Goal: Task Accomplishment & Management: Complete application form

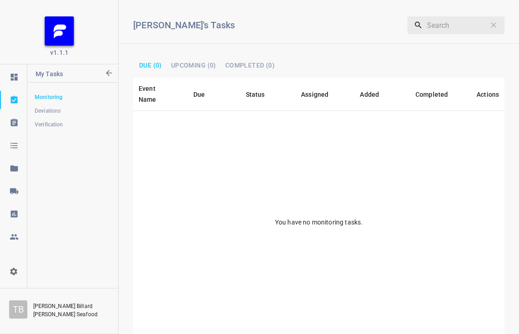
click at [55, 124] on span "Verification" at bounding box center [73, 124] width 76 height 9
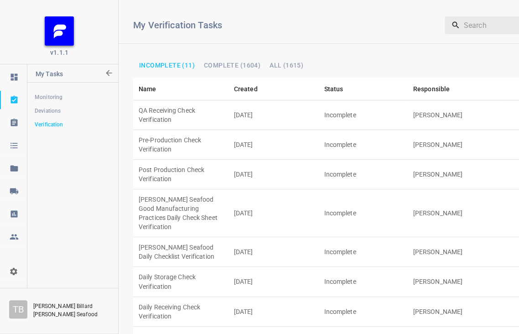
click at [160, 104] on td "QA Receiving Check Verification" at bounding box center [180, 115] width 95 height 30
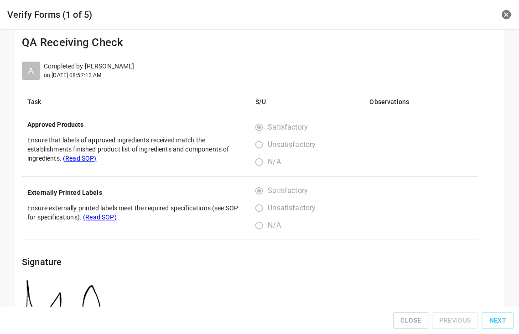
scroll to position [46, 0]
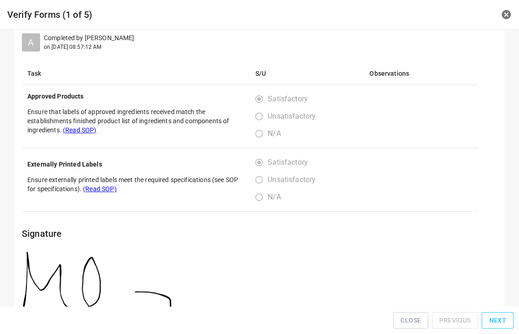
click at [500, 324] on span "Next" at bounding box center [497, 319] width 17 height 11
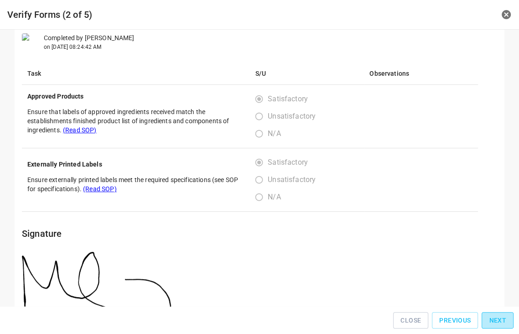
scroll to position [0, 0]
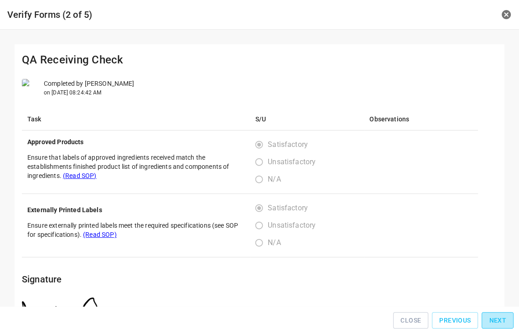
click at [500, 322] on span "Next" at bounding box center [497, 319] width 17 height 11
click at [500, 320] on span "Next" at bounding box center [497, 319] width 17 height 11
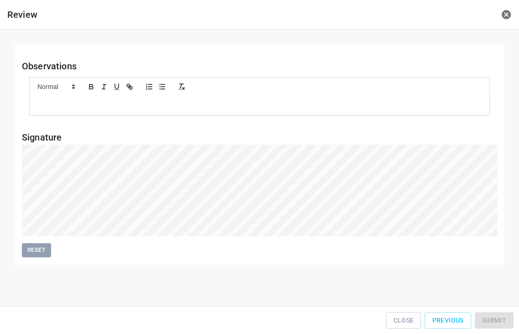
click at [500, 320] on div "Close Previous Submit" at bounding box center [259, 320] width 511 height 21
click at [504, 316] on button "Submit" at bounding box center [493, 320] width 39 height 17
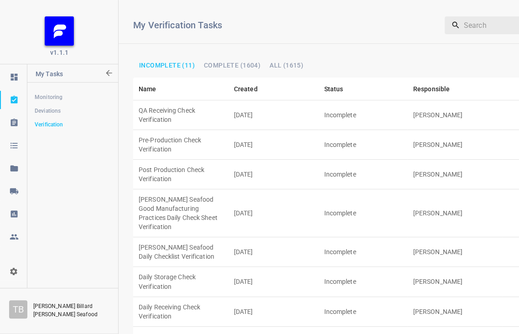
click at [261, 160] on td "[DATE]" at bounding box center [273, 175] width 90 height 30
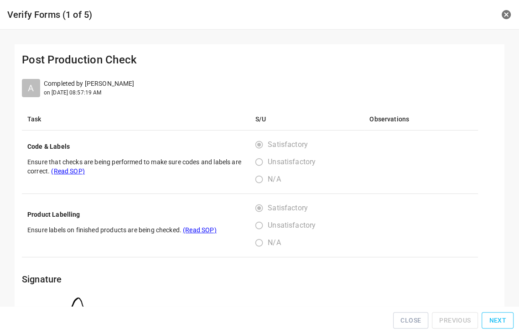
click at [494, 315] on button "Next" at bounding box center [497, 320] width 32 height 17
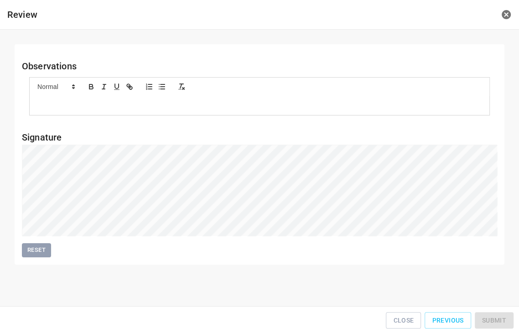
click at [494, 315] on div "Close Previous Submit" at bounding box center [259, 320] width 511 height 21
drag, startPoint x: 237, startPoint y: 233, endPoint x: 504, endPoint y: 317, distance: 279.1
click at [504, 317] on button "Submit" at bounding box center [493, 320] width 39 height 17
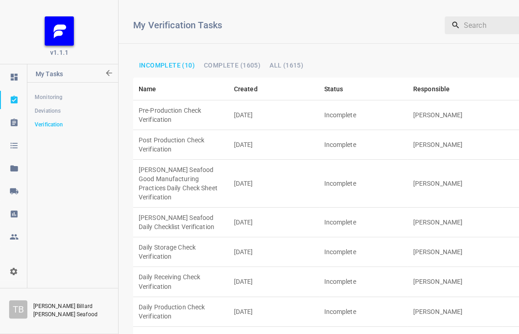
click at [349, 237] on td "Incomplete" at bounding box center [363, 252] width 89 height 30
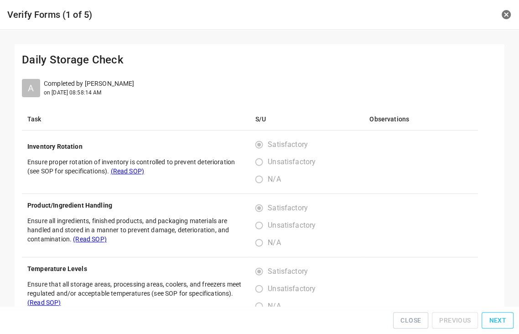
click at [503, 321] on span "Next" at bounding box center [497, 319] width 17 height 11
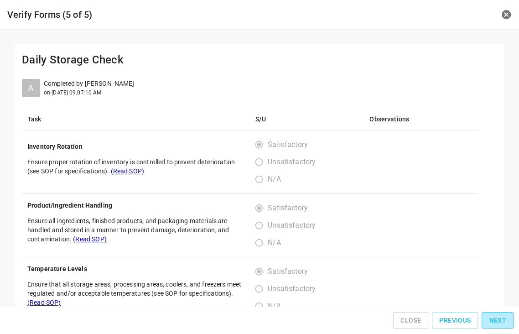
click at [503, 321] on div "Close Previous Next" at bounding box center [259, 320] width 511 height 21
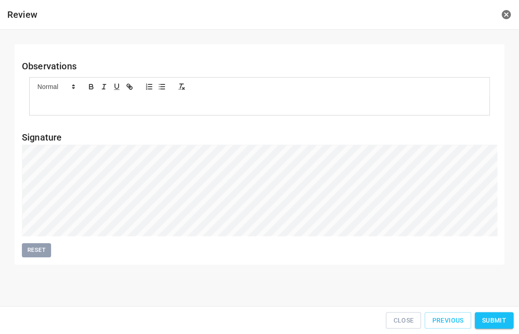
click at [497, 318] on span "Submit" at bounding box center [494, 319] width 24 height 11
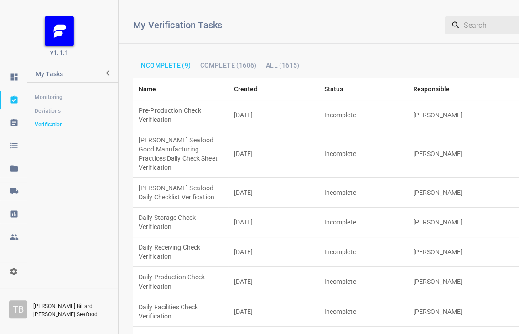
click at [357, 100] on td "Incomplete" at bounding box center [363, 115] width 89 height 30
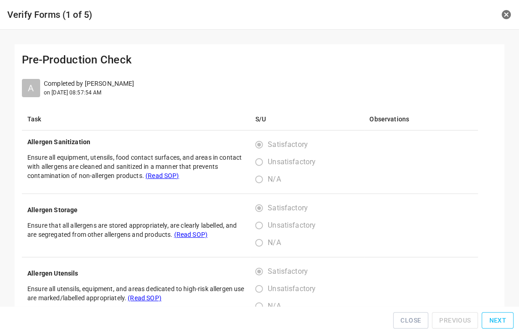
click at [502, 324] on span "Next" at bounding box center [497, 319] width 17 height 11
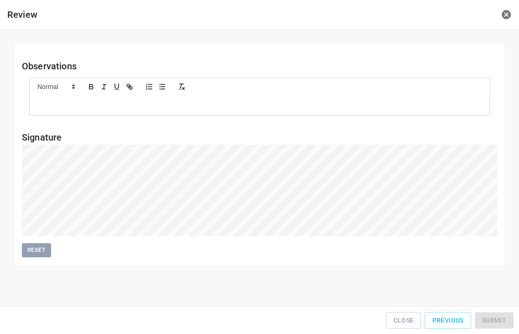
click at [502, 324] on div "Close Previous Submit" at bounding box center [259, 320] width 511 height 21
click at [505, 318] on span "Submit" at bounding box center [494, 319] width 24 height 11
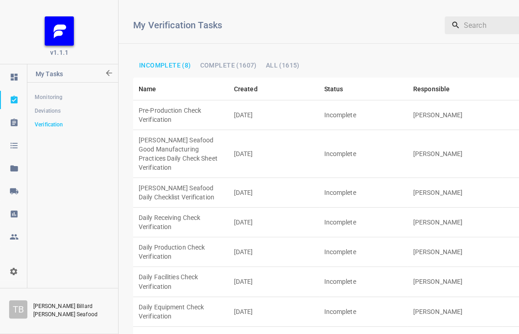
click at [428, 267] on td "[PERSON_NAME]" at bounding box center [454, 282] width 95 height 30
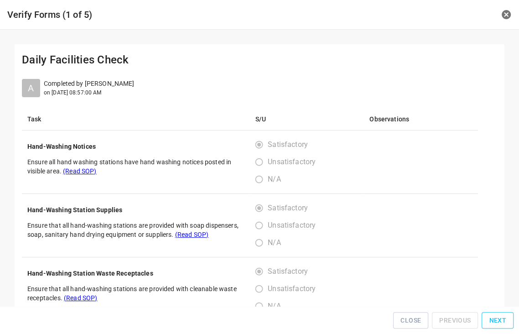
click at [497, 320] on span "Next" at bounding box center [497, 319] width 17 height 11
click at [498, 320] on span "Next" at bounding box center [497, 319] width 17 height 11
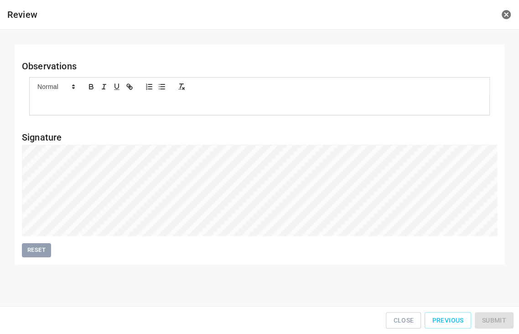
click at [498, 320] on div "Close Previous Submit" at bounding box center [259, 320] width 511 height 21
click at [498, 319] on div "Close Previous Submit" at bounding box center [259, 320] width 511 height 21
click at [506, 316] on button "Submit" at bounding box center [493, 320] width 39 height 17
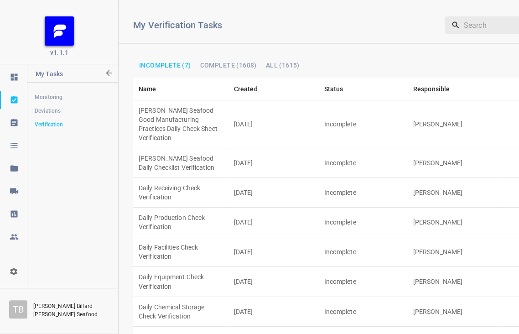
click at [429, 107] on td "[PERSON_NAME]" at bounding box center [454, 124] width 95 height 48
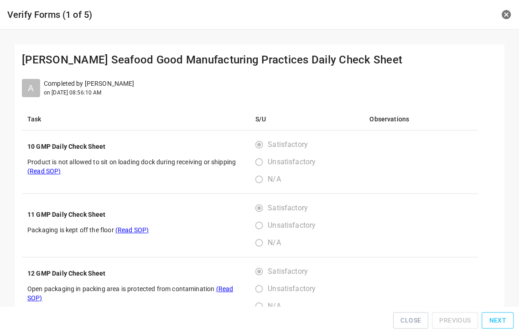
click at [503, 321] on span "Next" at bounding box center [497, 319] width 17 height 11
click at [503, 320] on span "Next" at bounding box center [497, 319] width 17 height 11
click at [503, 318] on span "Next" at bounding box center [497, 319] width 17 height 11
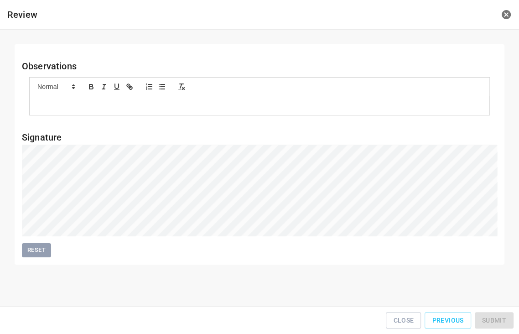
click at [503, 318] on div "Close Previous Submit" at bounding box center [259, 320] width 511 height 21
click at [498, 320] on span "Submit" at bounding box center [494, 319] width 24 height 11
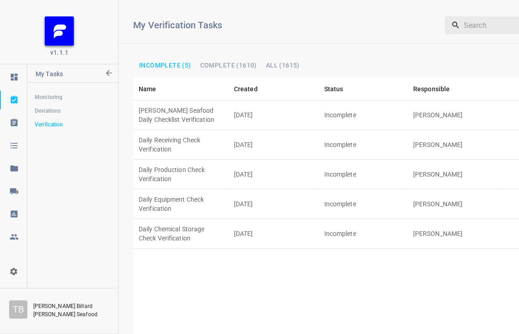
click at [191, 160] on td "Daily Production Check Verification" at bounding box center [180, 175] width 95 height 30
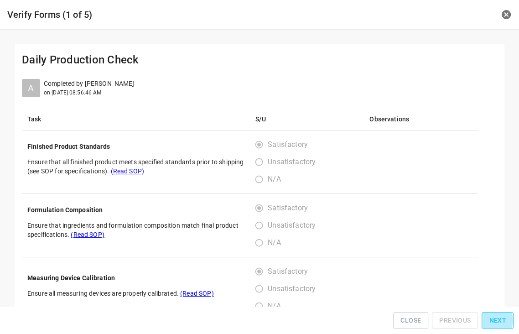
click at [497, 323] on span "Next" at bounding box center [497, 319] width 17 height 11
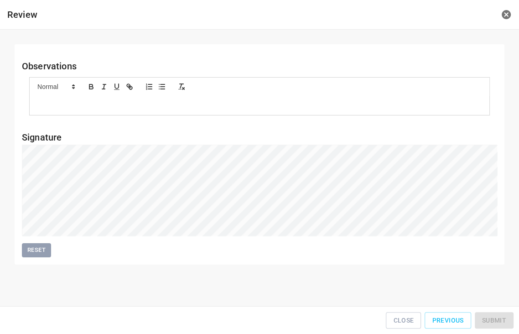
click at [498, 323] on div "Close Previous Submit" at bounding box center [259, 320] width 511 height 21
click at [505, 318] on span "Submit" at bounding box center [494, 319] width 24 height 11
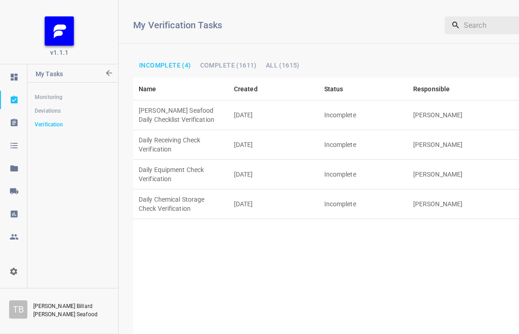
click at [433, 133] on td "[PERSON_NAME]" at bounding box center [454, 145] width 95 height 30
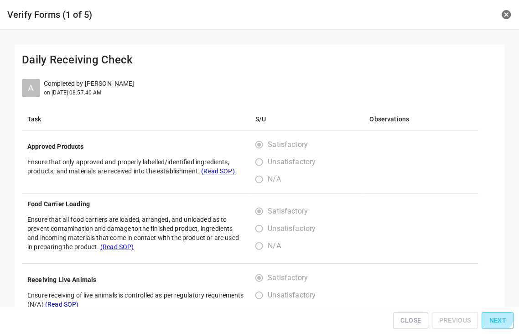
click at [496, 317] on span "Next" at bounding box center [497, 319] width 17 height 11
click at [497, 317] on span "Next" at bounding box center [497, 319] width 17 height 11
click at [499, 317] on span "Next" at bounding box center [497, 319] width 17 height 11
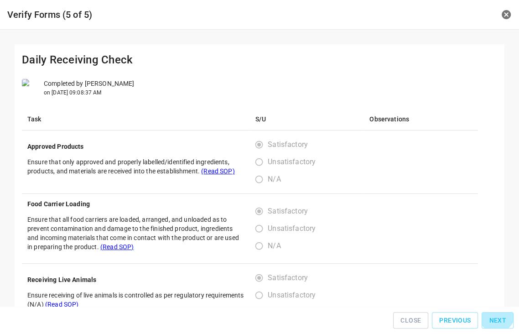
click at [499, 317] on div "Close Previous Next" at bounding box center [259, 320] width 511 height 21
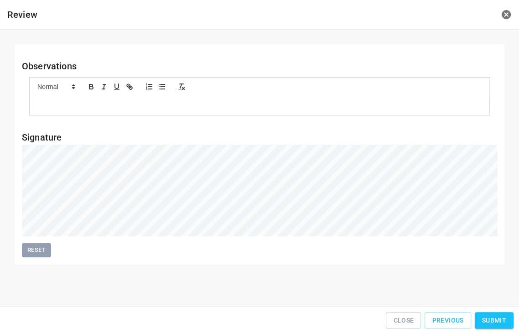
click at [493, 318] on button "Submit" at bounding box center [493, 320] width 39 height 17
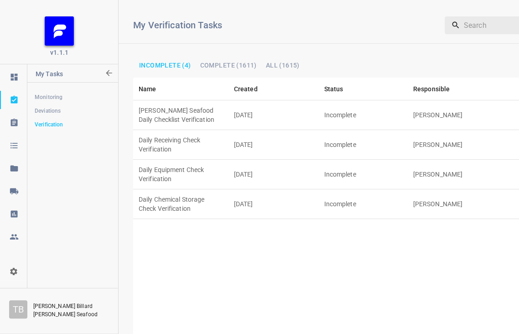
click at [337, 189] on td "Incomplete" at bounding box center [363, 204] width 89 height 30
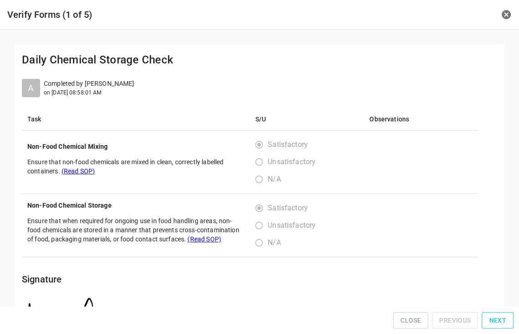
click at [500, 316] on button "Next" at bounding box center [497, 320] width 32 height 17
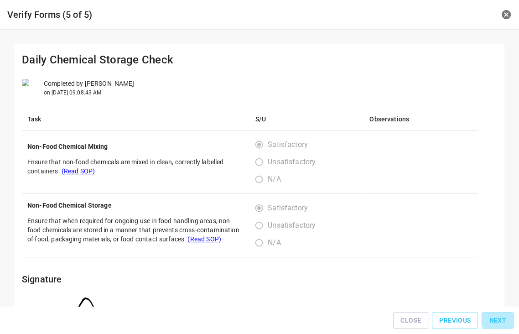
click at [500, 315] on div "Close Previous Next" at bounding box center [259, 320] width 511 height 21
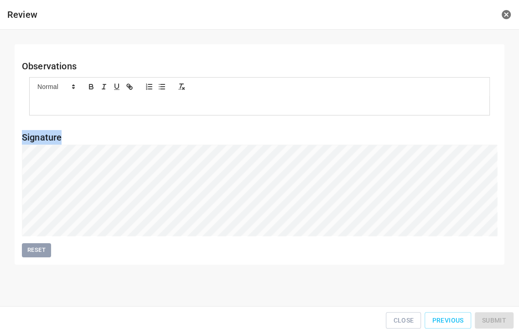
click at [500, 314] on div "Close Previous Submit" at bounding box center [259, 320] width 511 height 21
click at [505, 316] on button "Submit" at bounding box center [493, 320] width 39 height 17
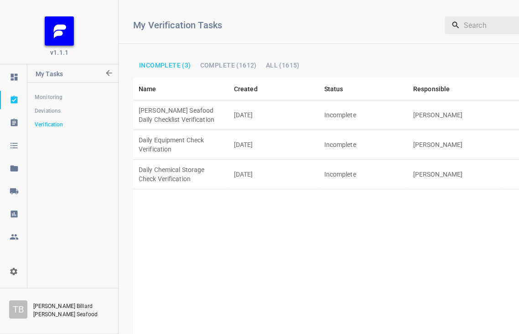
click at [288, 108] on td "[DATE]" at bounding box center [273, 115] width 90 height 30
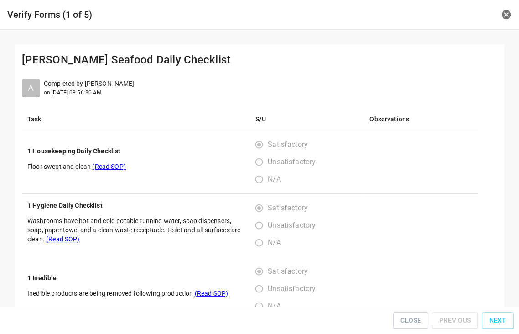
click at [503, 317] on span "Next" at bounding box center [497, 319] width 17 height 11
click at [500, 316] on button "Next" at bounding box center [497, 320] width 32 height 17
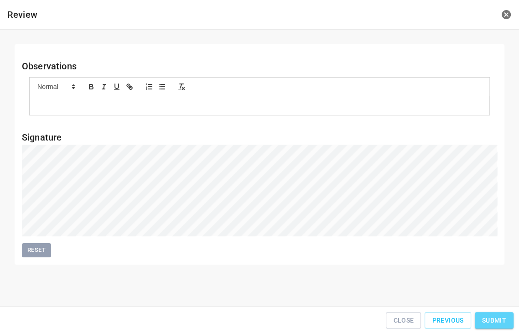
click at [511, 316] on button "Submit" at bounding box center [493, 320] width 39 height 17
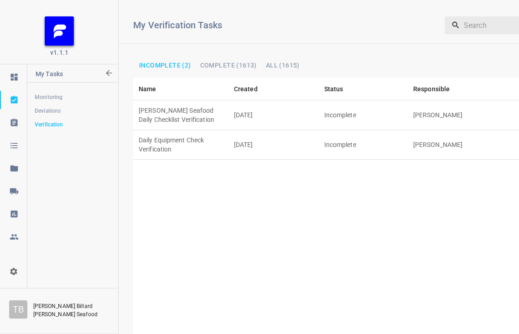
click at [333, 130] on td "Incomplete" at bounding box center [363, 145] width 89 height 30
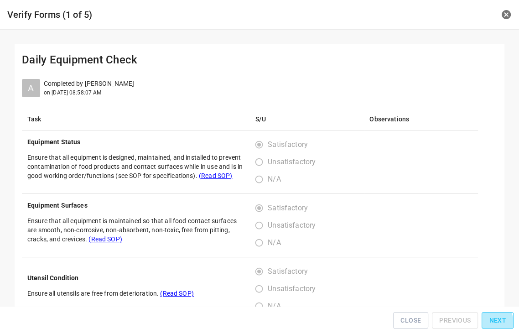
click at [492, 325] on span "Next" at bounding box center [497, 319] width 17 height 11
click at [492, 324] on span "Next" at bounding box center [497, 319] width 17 height 11
click at [492, 323] on span "Next" at bounding box center [497, 319] width 17 height 11
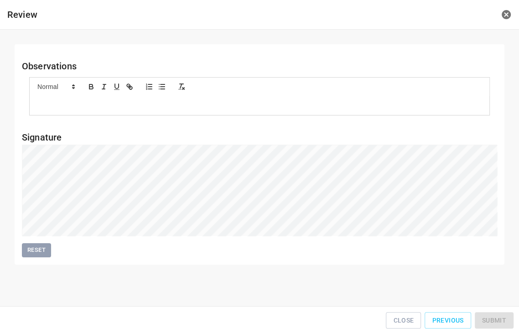
click at [492, 323] on div "Close Previous Submit" at bounding box center [259, 320] width 511 height 21
click at [500, 320] on span "Submit" at bounding box center [494, 319] width 24 height 11
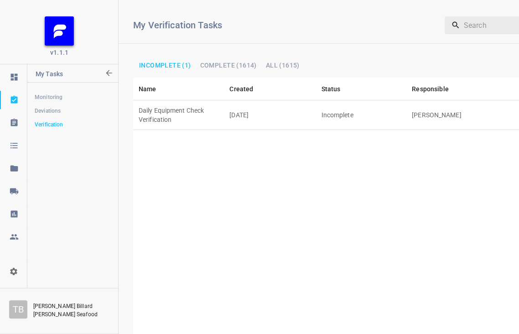
click at [257, 107] on td "[DATE]" at bounding box center [270, 115] width 92 height 30
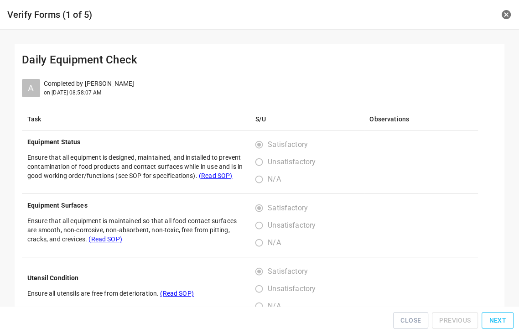
click at [498, 314] on button "Next" at bounding box center [497, 320] width 32 height 17
click at [500, 316] on button "Next" at bounding box center [497, 320] width 32 height 17
click at [501, 316] on button "Next" at bounding box center [497, 320] width 32 height 17
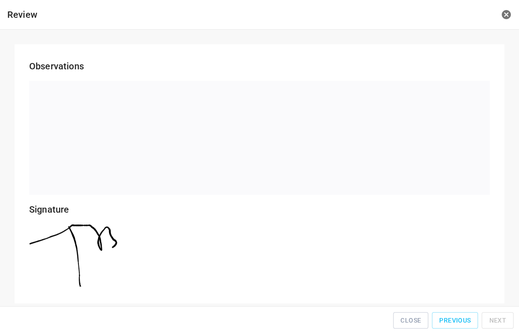
click at [501, 316] on div "Close Previous Next" at bounding box center [259, 320] width 511 height 21
click at [421, 321] on span "Close" at bounding box center [410, 319] width 21 height 11
